Goal: Navigation & Orientation: Find specific page/section

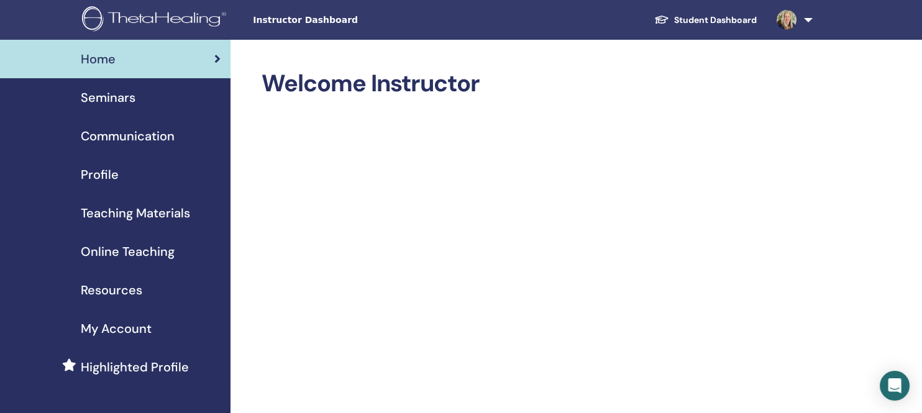
click at [121, 95] on span "Seminars" at bounding box center [108, 97] width 55 height 19
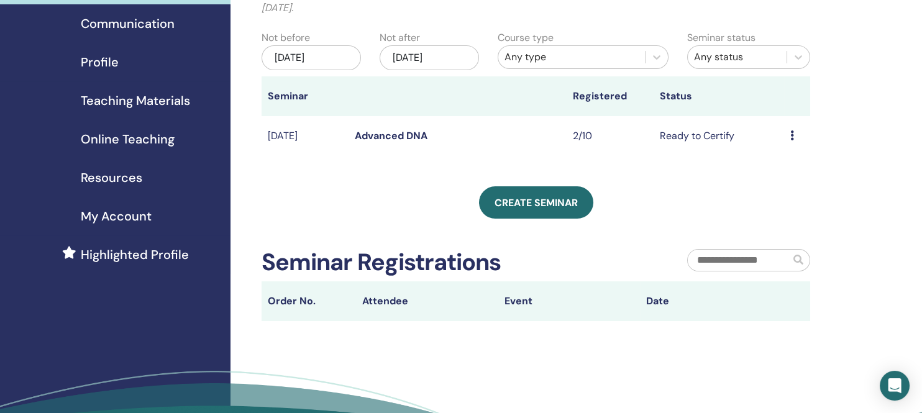
scroll to position [93, 0]
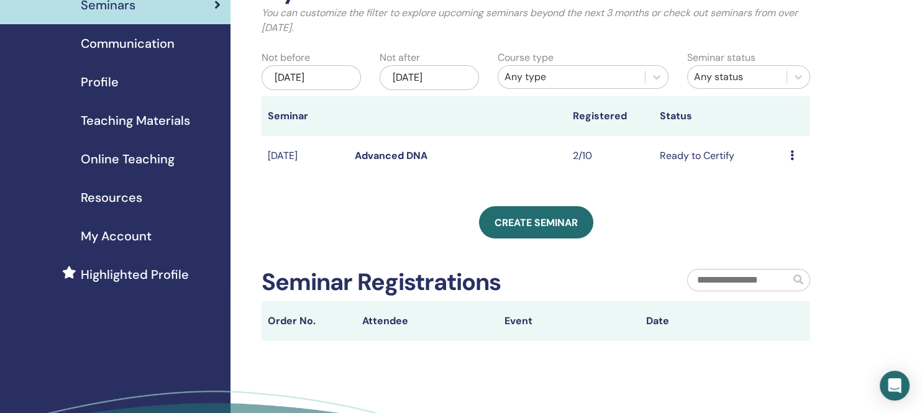
click at [793, 157] on icon at bounding box center [792, 155] width 4 height 10
click at [387, 155] on link "Advanced DNA" at bounding box center [391, 155] width 73 height 13
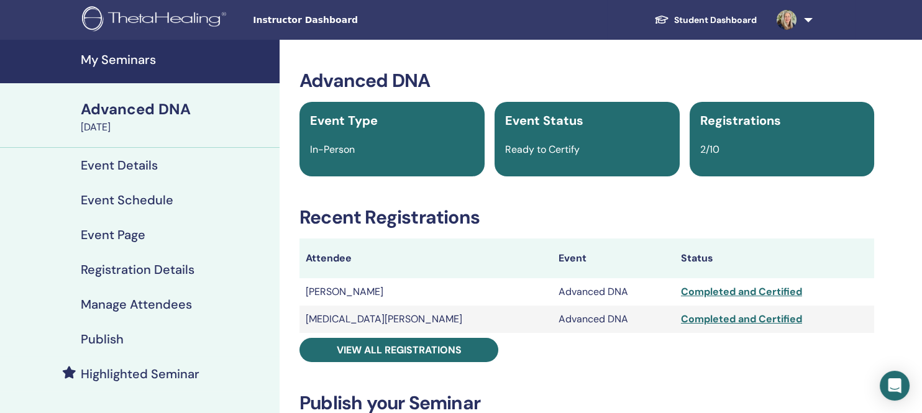
click at [130, 57] on h4 "My Seminars" at bounding box center [176, 59] width 191 height 15
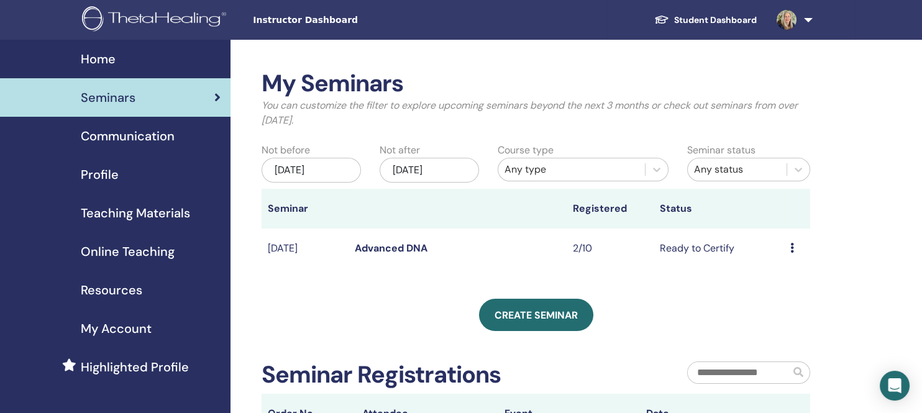
click at [727, 20] on link "Student Dashboard" at bounding box center [705, 20] width 122 height 23
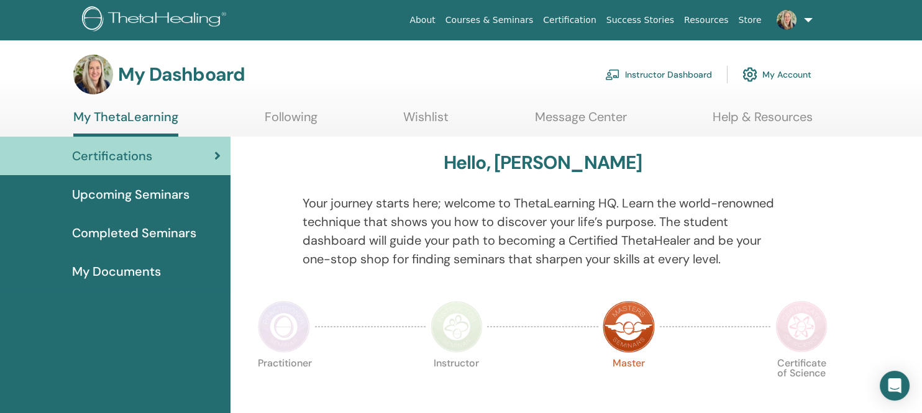
click at [88, 231] on span "Completed Seminars" at bounding box center [134, 233] width 124 height 19
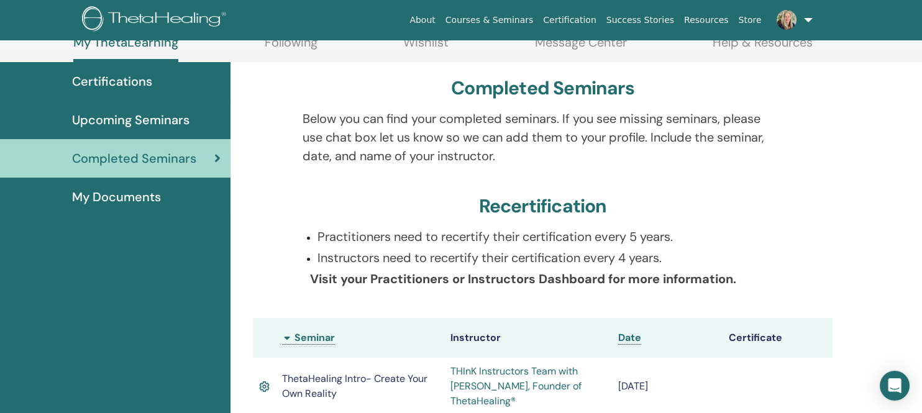
scroll to position [126, 0]
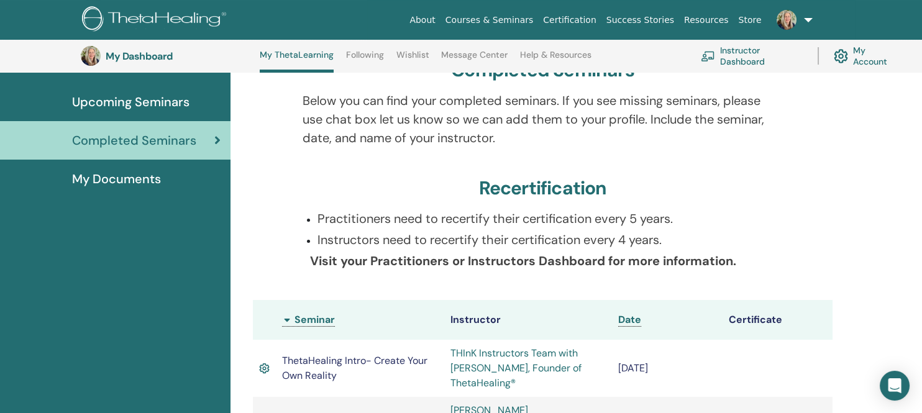
drag, startPoint x: 101, startPoint y: 183, endPoint x: 109, endPoint y: 188, distance: 9.0
click at [102, 183] on span "My Documents" at bounding box center [116, 179] width 89 height 19
